Goal: Information Seeking & Learning: Learn about a topic

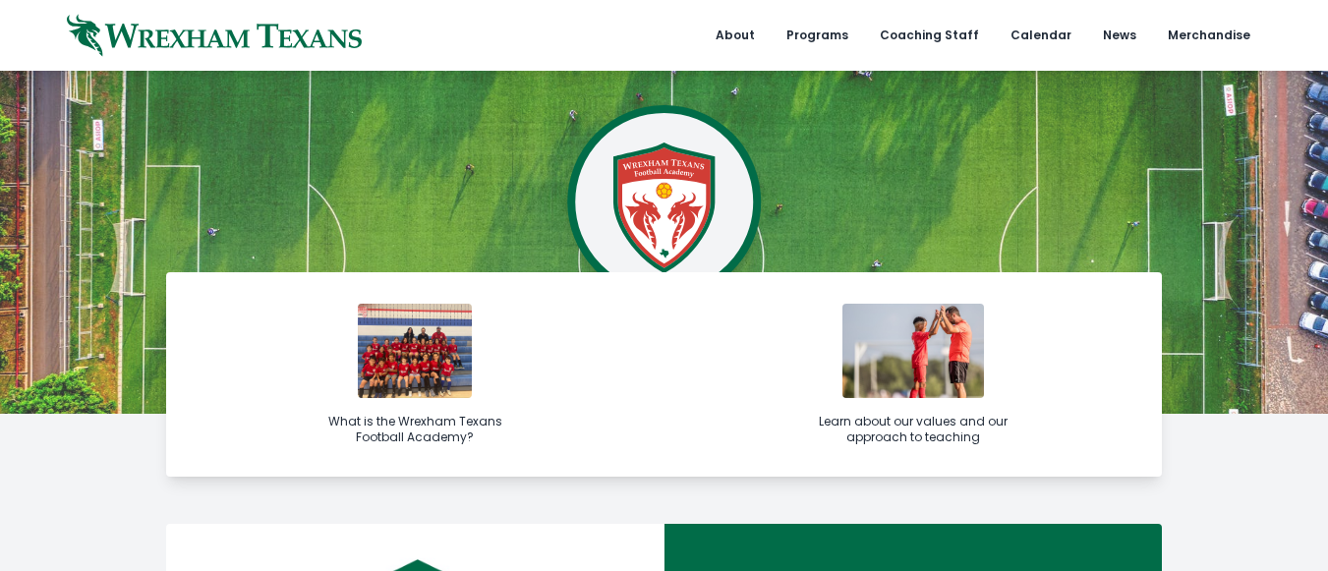
click at [892, 381] on img at bounding box center [913, 351] width 142 height 94
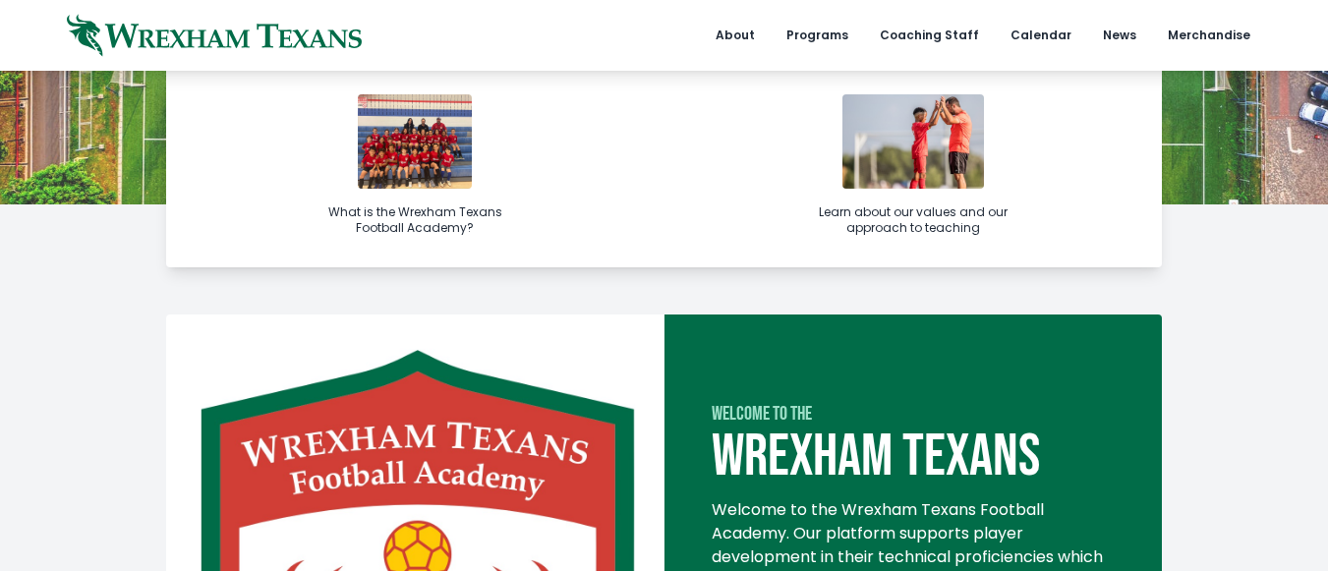
scroll to position [197, 0]
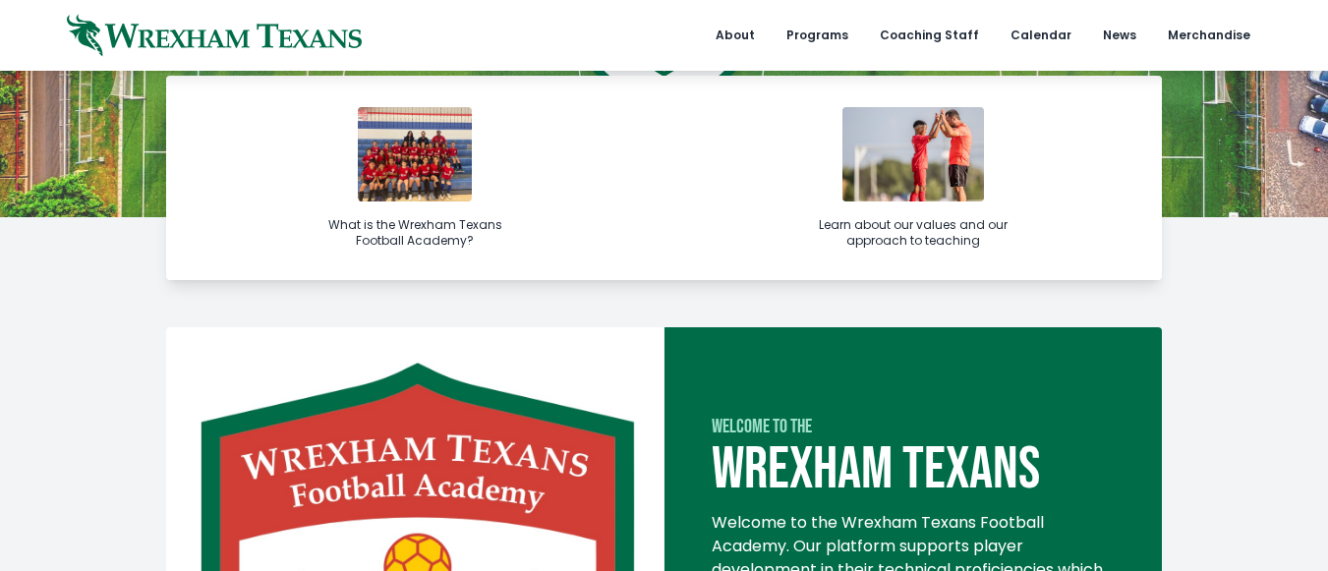
click at [929, 208] on link "Learn about our values and our approach to teaching" at bounding box center [913, 178] width 498 height 204
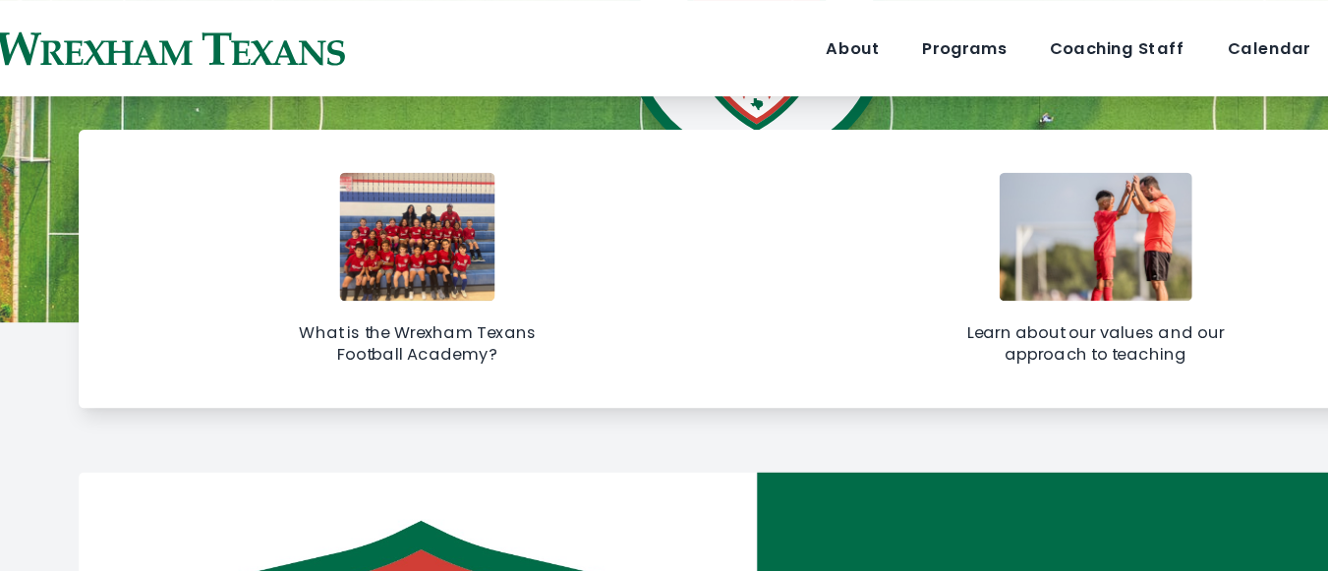
scroll to position [174, 0]
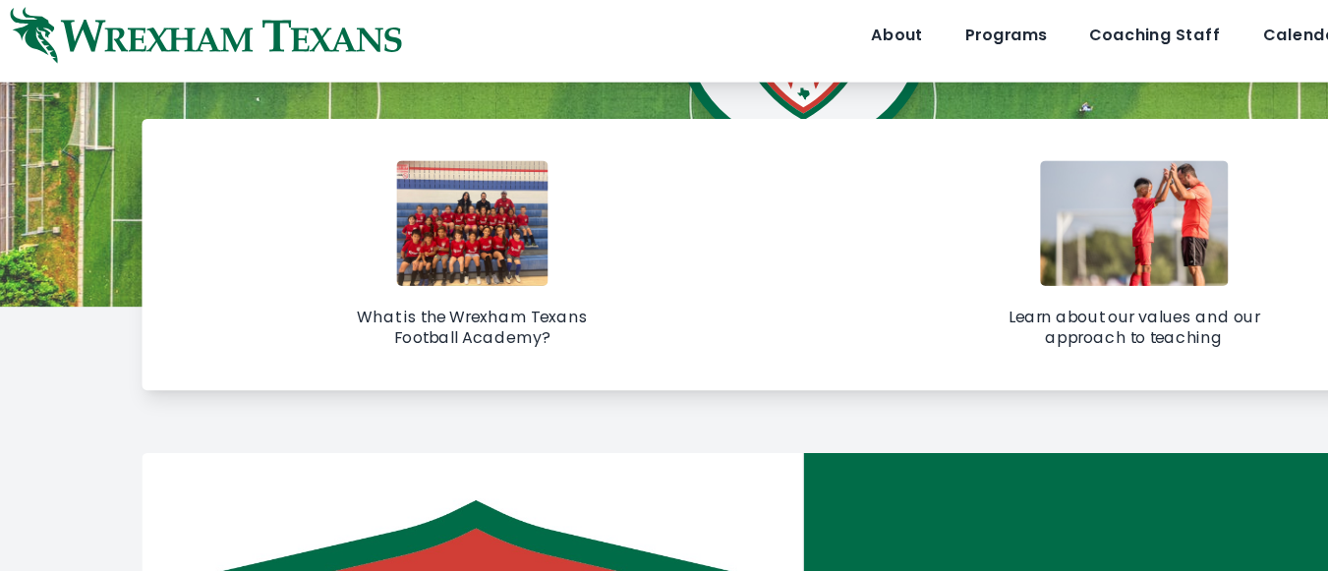
click at [414, 194] on img at bounding box center [415, 177] width 114 height 94
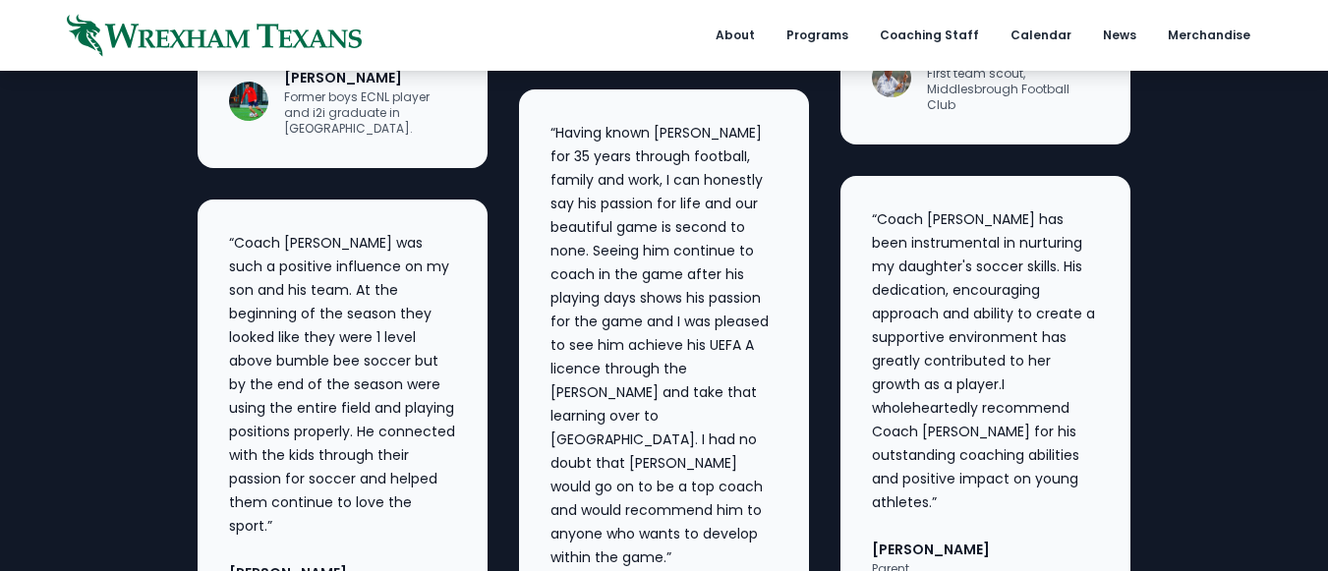
scroll to position [3340, 0]
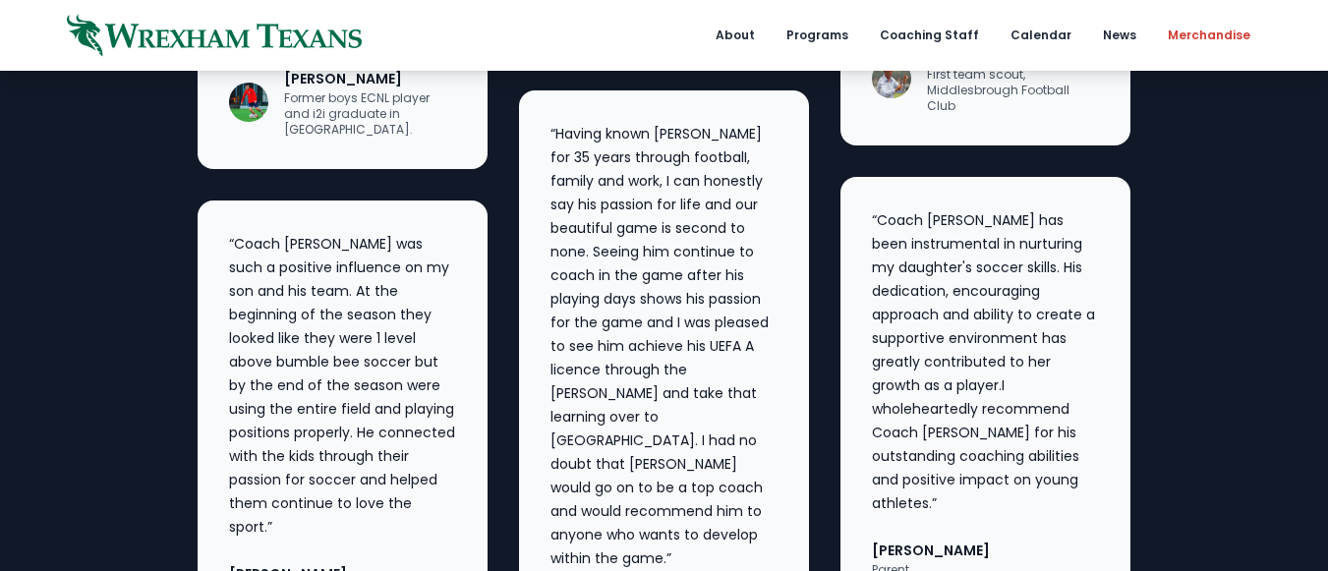
click at [1222, 28] on link "Merchandise" at bounding box center [1209, 35] width 106 height 71
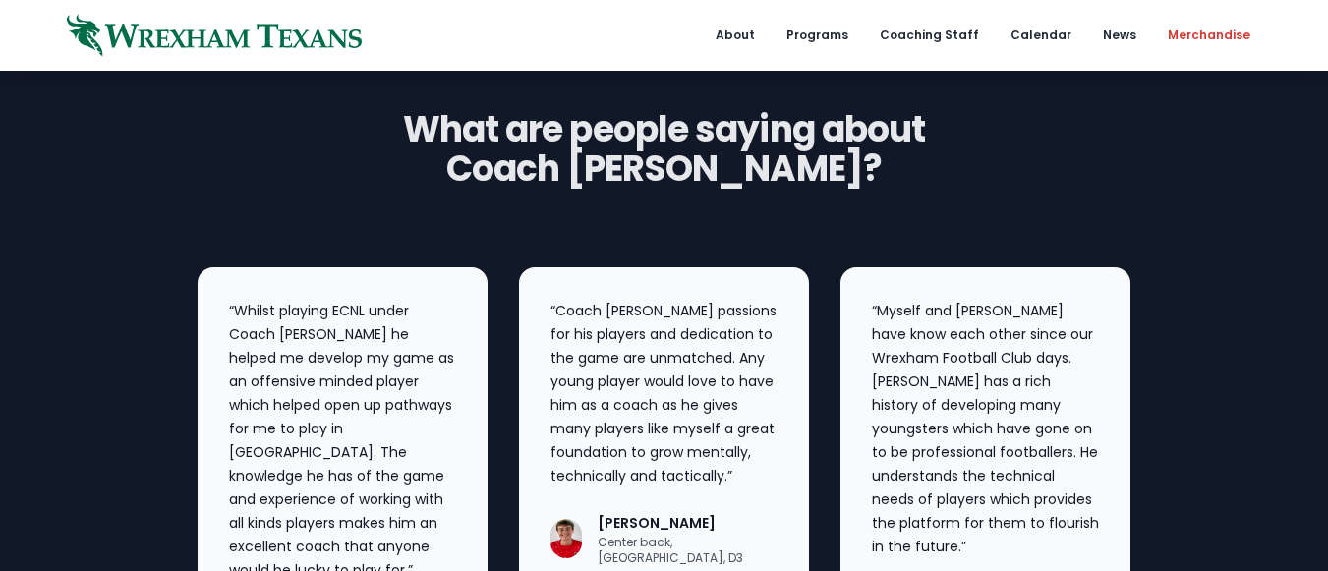
scroll to position [2801, 0]
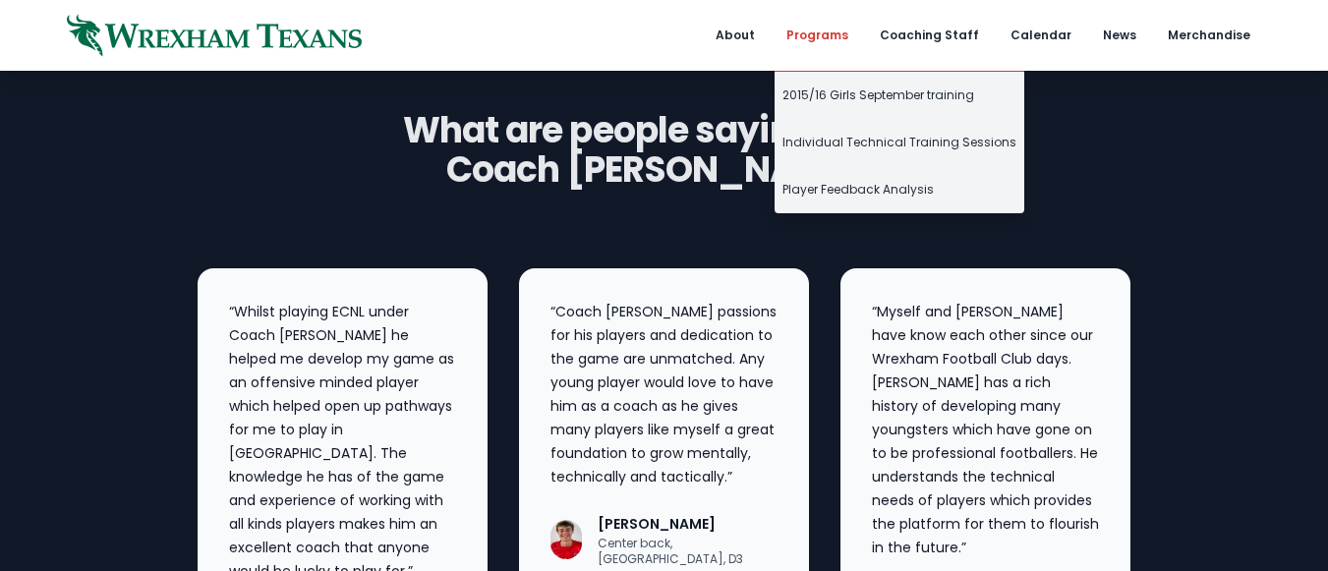
click at [837, 40] on link "Programs" at bounding box center [816, 35] width 85 height 71
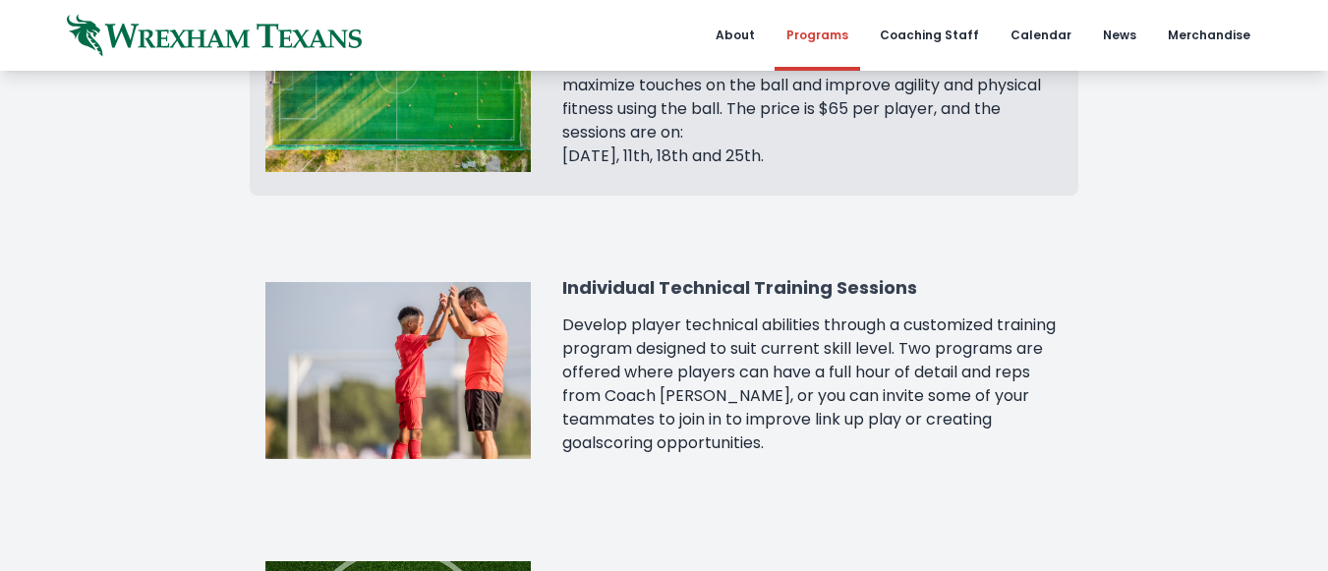
scroll to position [839, 0]
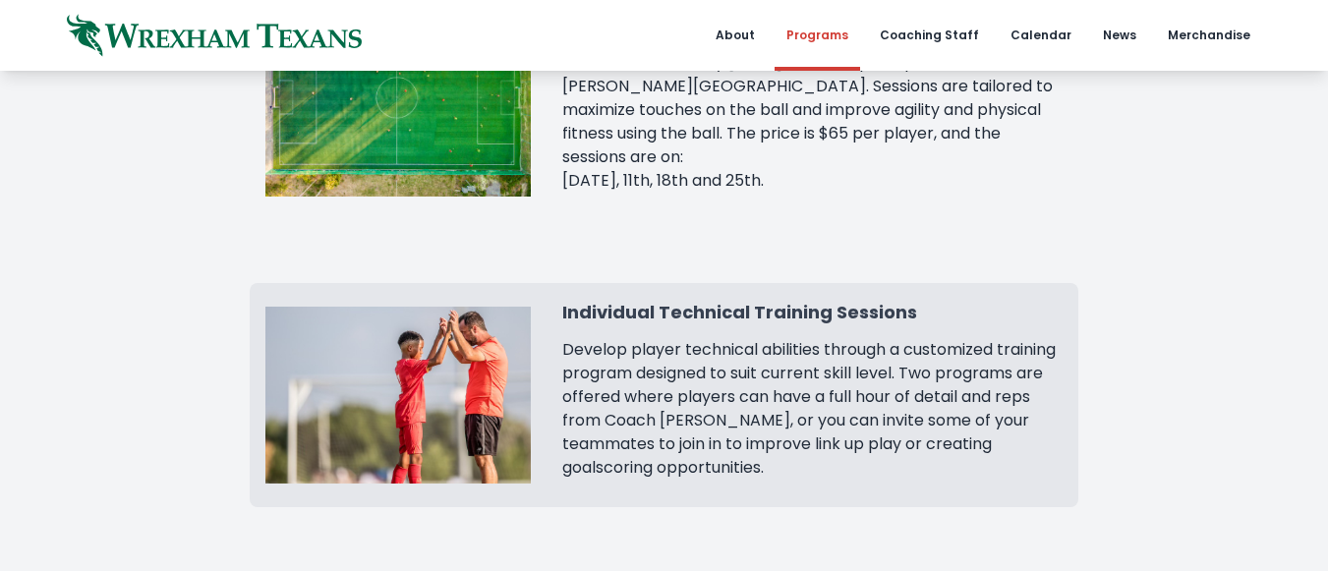
click at [818, 299] on h3 "Individual Technical Training Sessions" at bounding box center [811, 313] width 499 height 28
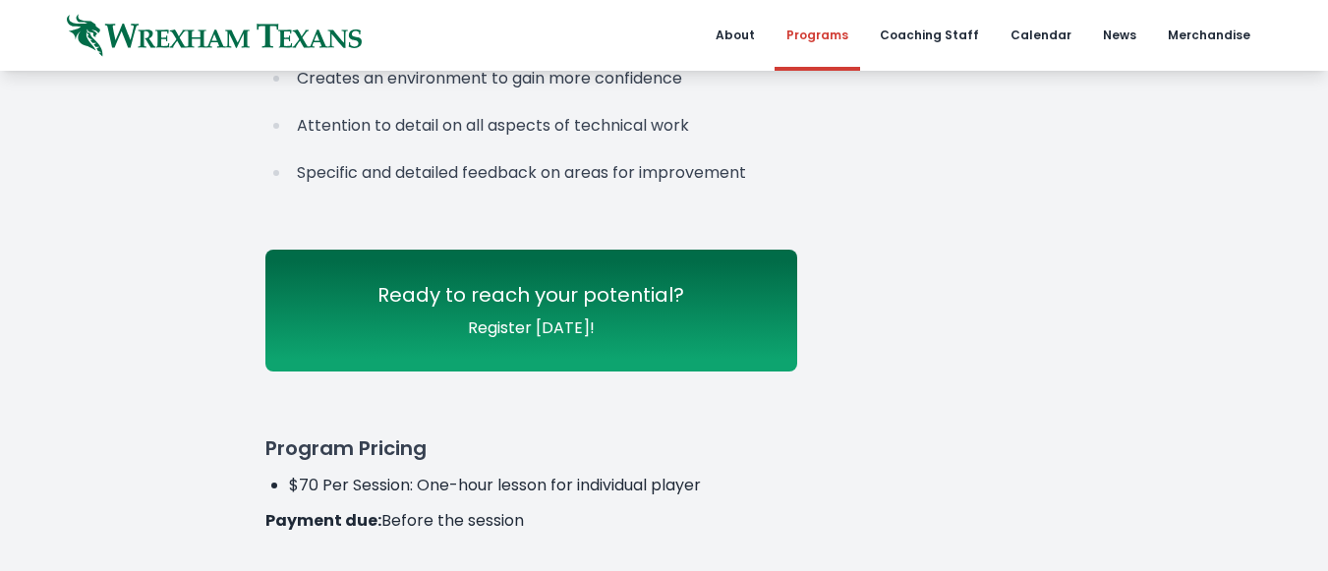
scroll to position [645, 0]
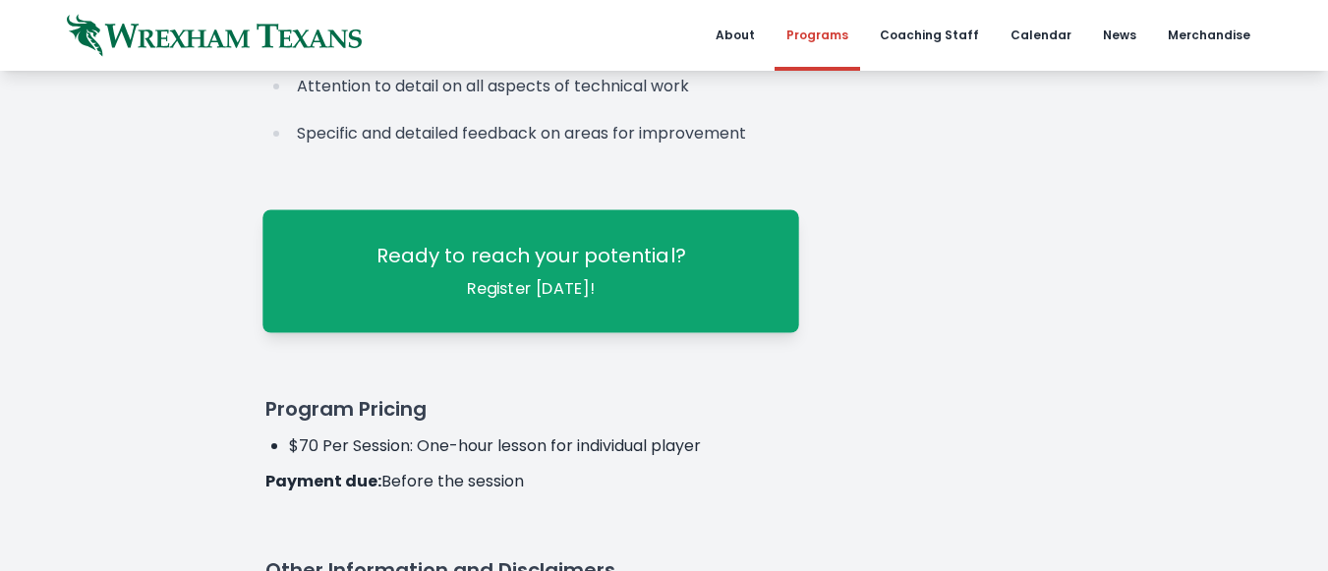
click at [653, 246] on span "Ready to reach your potential?" at bounding box center [531, 256] width 310 height 28
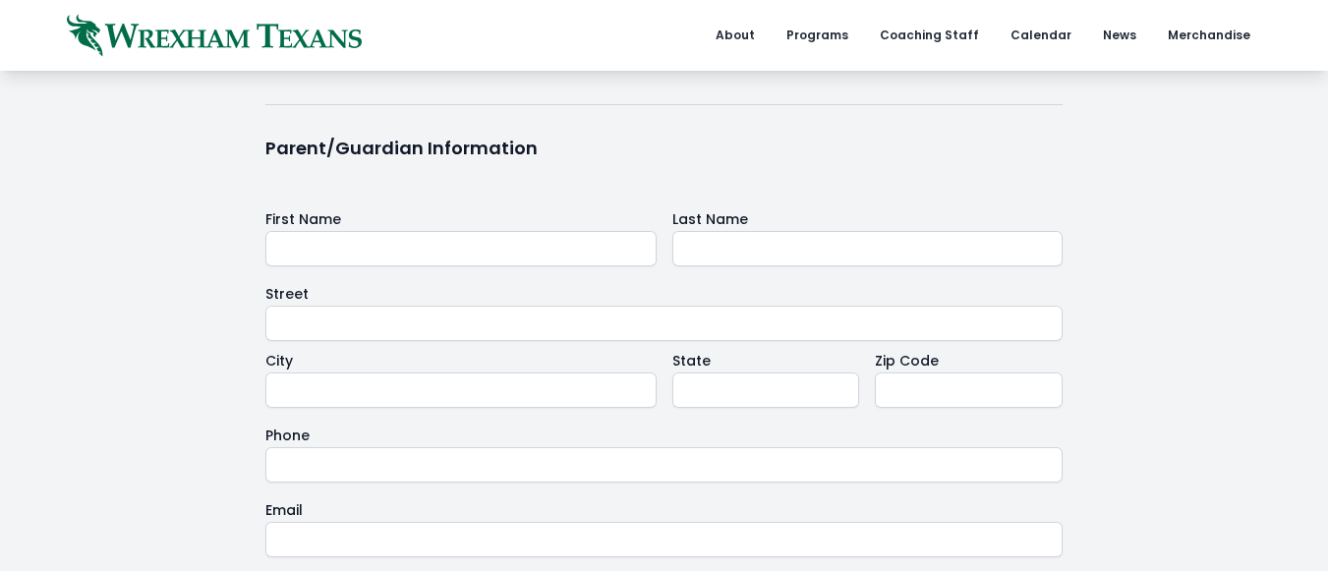
scroll to position [790, 0]
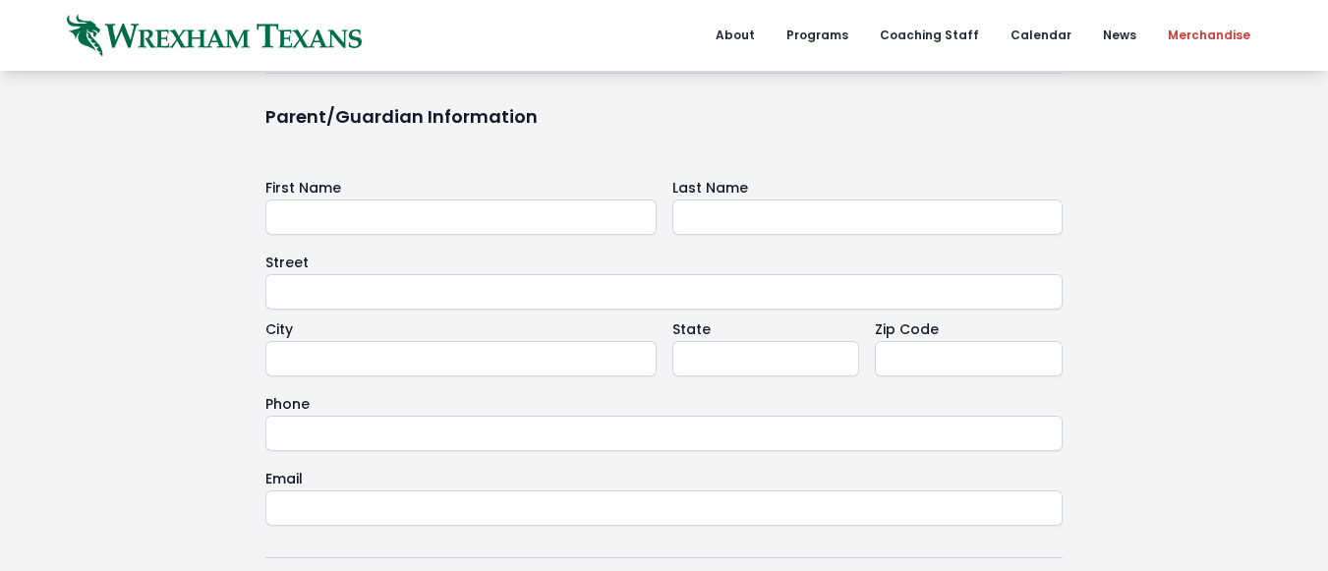
click at [1232, 28] on link "Merchandise" at bounding box center [1209, 35] width 106 height 71
